Goal: Information Seeking & Learning: Learn about a topic

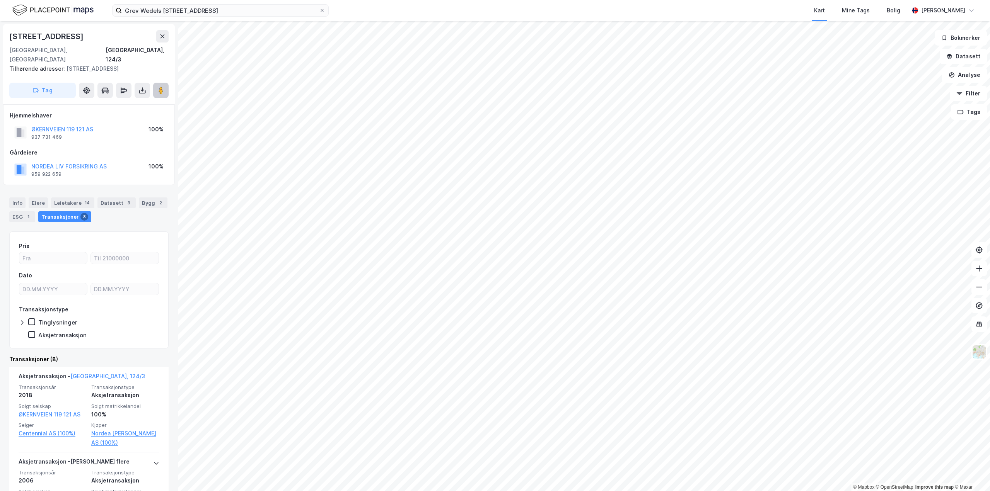
click at [160, 87] on button at bounding box center [160, 90] width 15 height 15
click at [166, 83] on button at bounding box center [160, 90] width 15 height 15
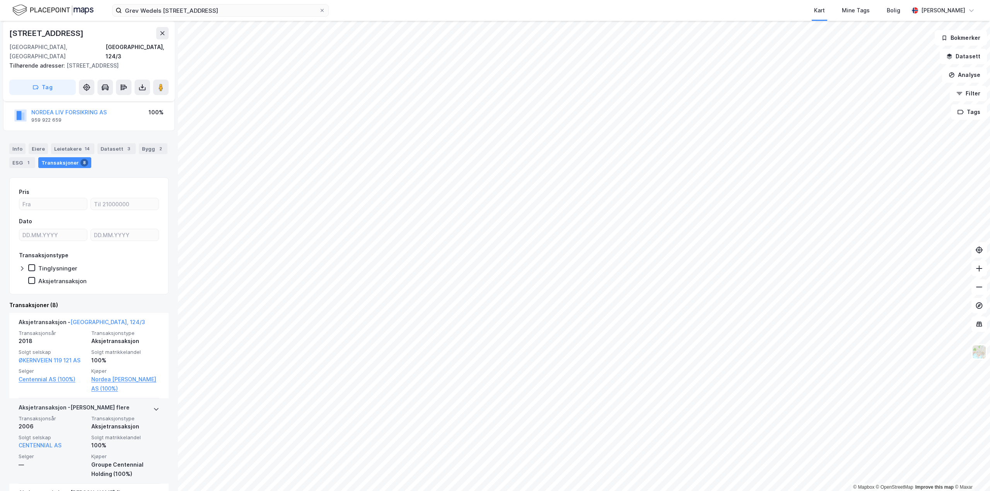
scroll to position [39, 0]
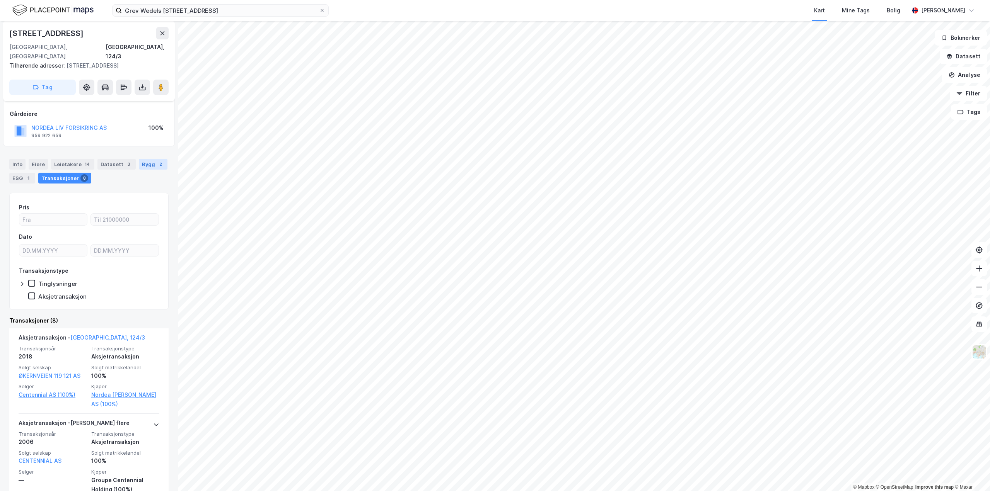
click at [139, 159] on div "Bygg 2" at bounding box center [153, 164] width 29 height 11
